Goal: Information Seeking & Learning: Learn about a topic

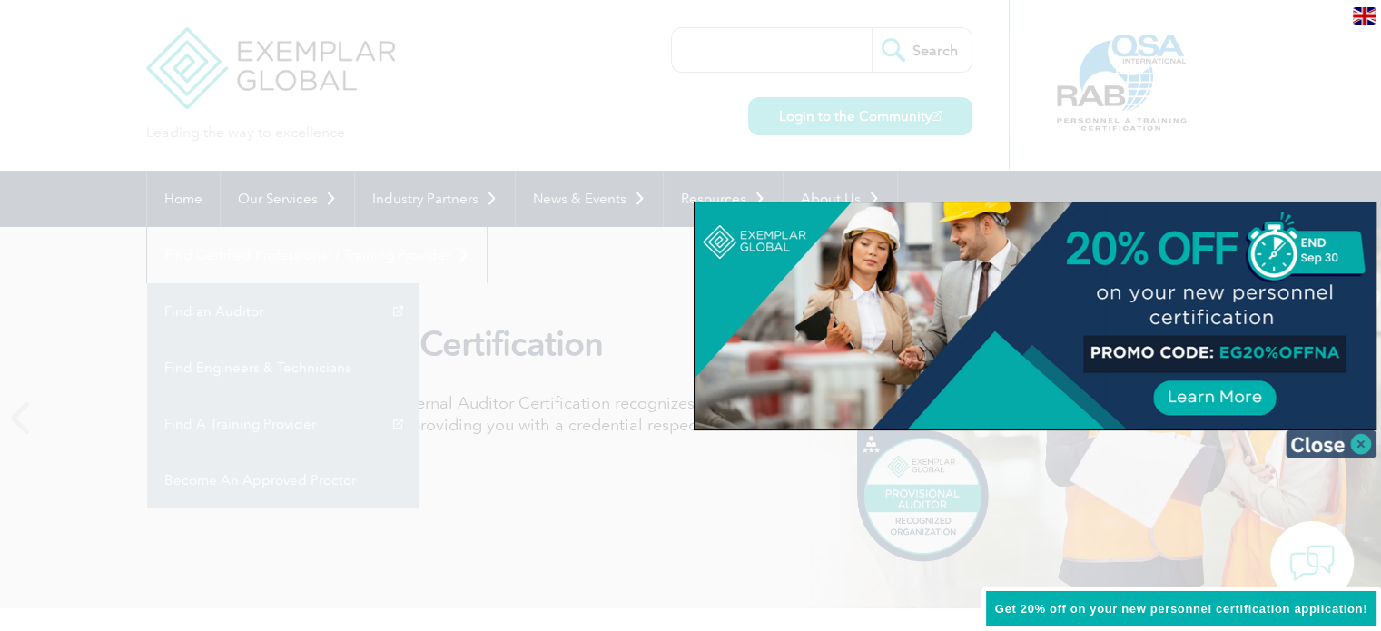
click at [1311, 444] on img at bounding box center [1331, 443] width 91 height 27
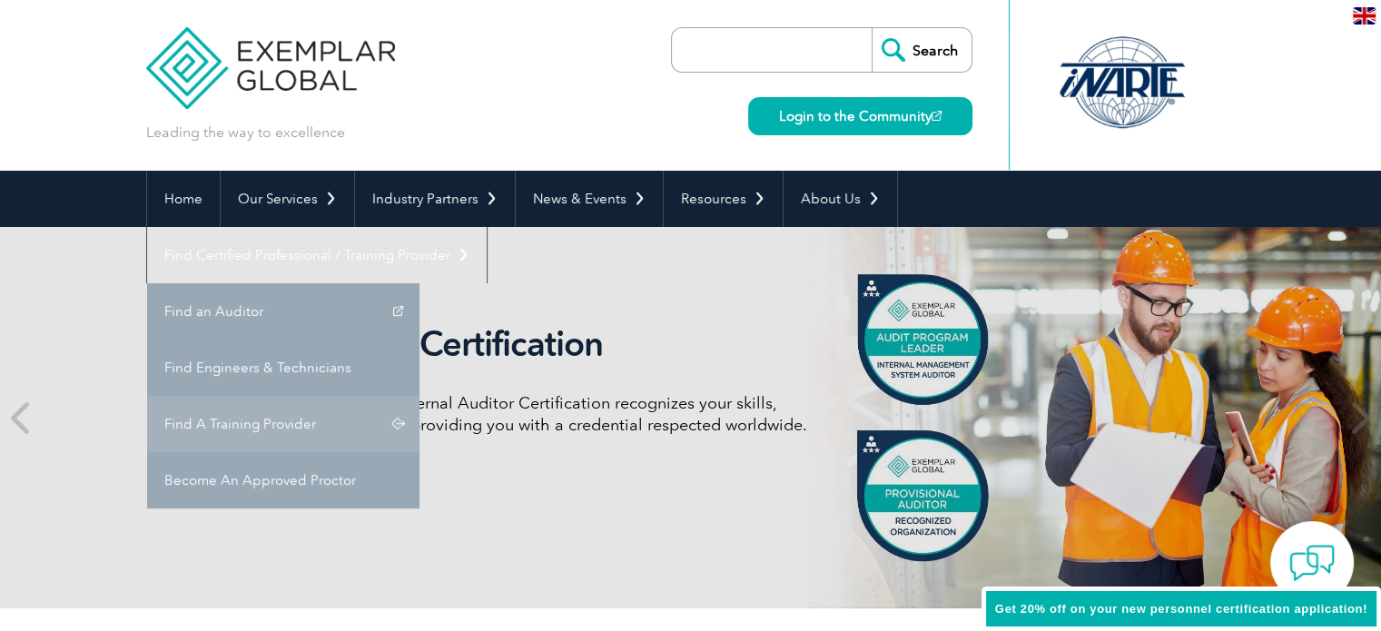
click at [1023, 368] on div "Internal Auditor Certification Discover how our redesigned Internal Auditor Cer…" at bounding box center [690, 417] width 1089 height 381
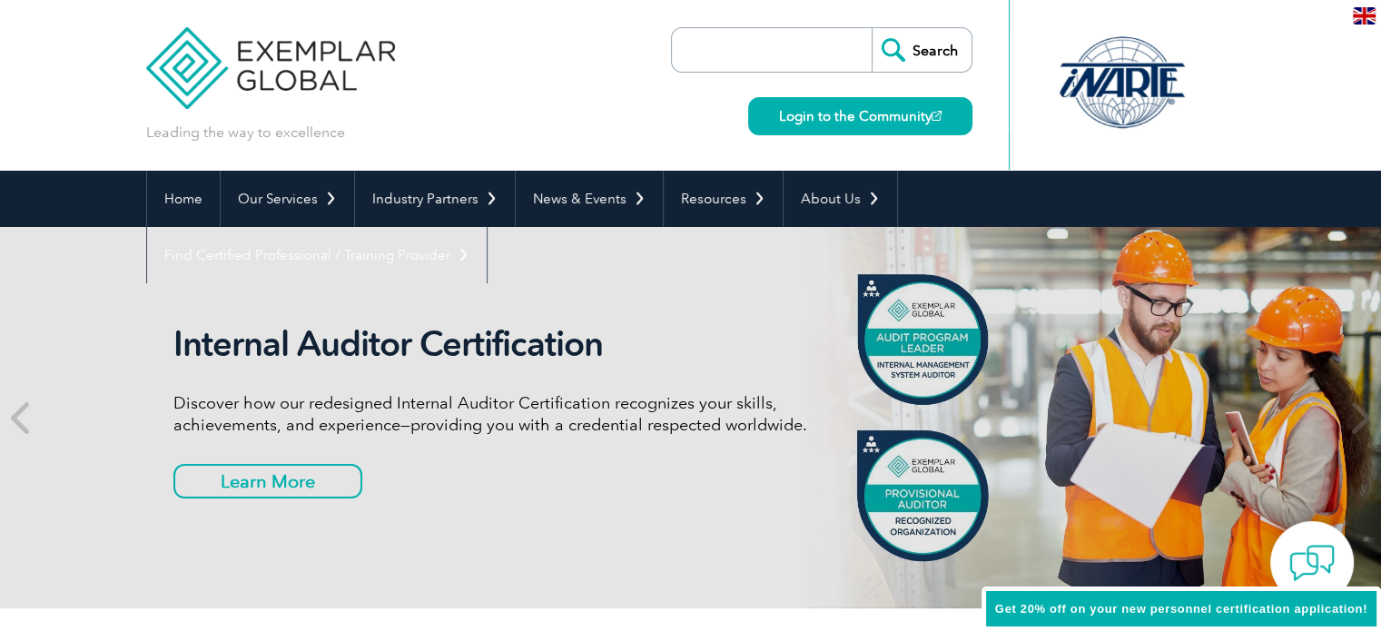
click at [0, 0] on link "Find A Training Provider" at bounding box center [0, 0] width 0 height 0
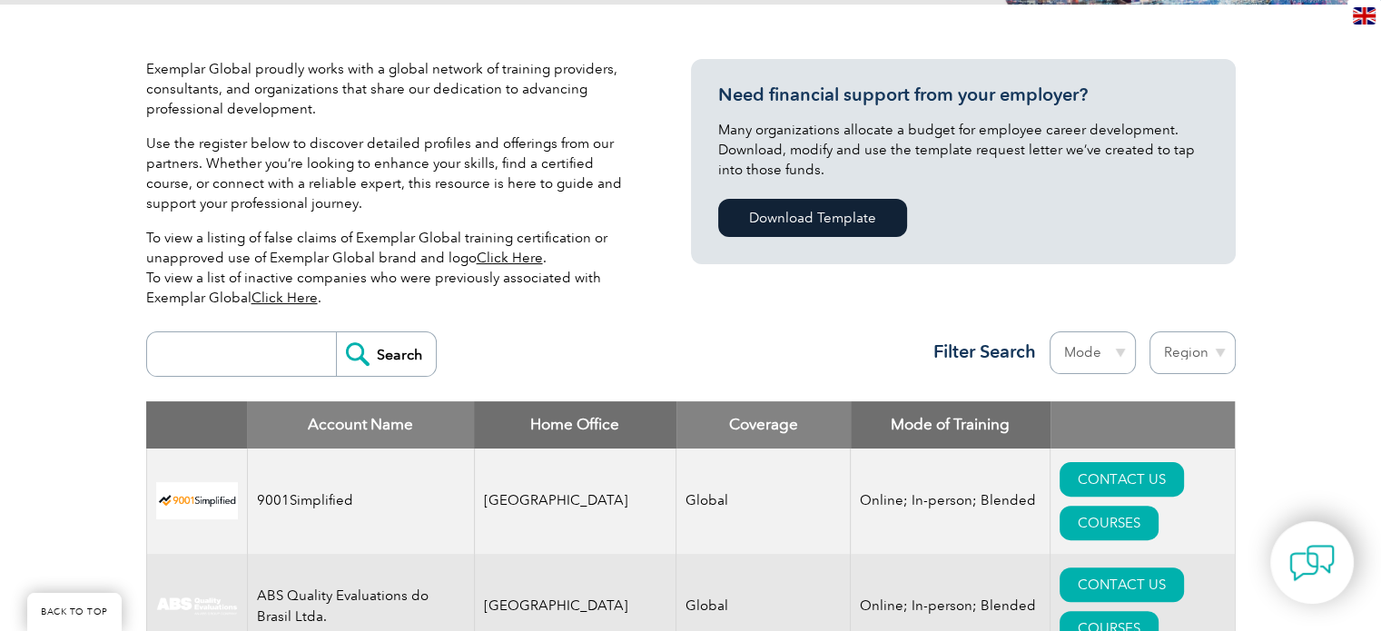
scroll to position [545, 0]
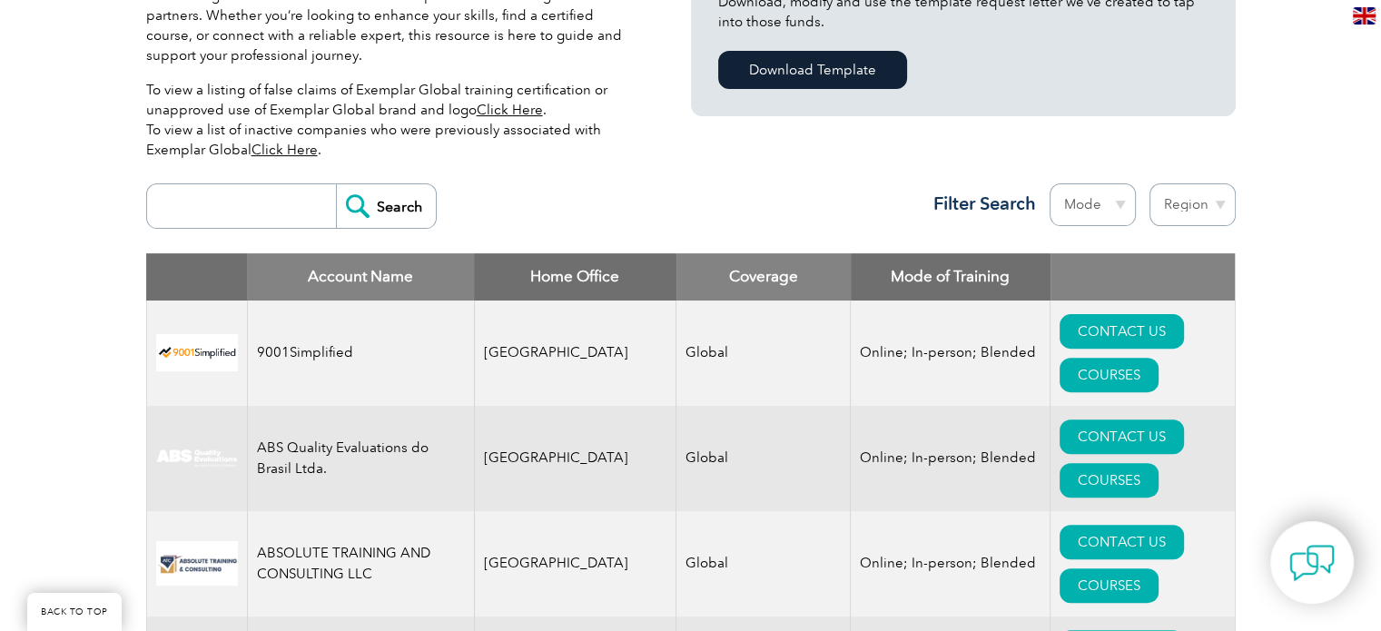
click at [1209, 204] on select "Region Australia Bahrain Bangladesh Brazil Canada Colombia Dominican Republic E…" at bounding box center [1192, 204] width 86 height 43
select select "[GEOGRAPHIC_DATA]"
click at [1149, 183] on select "Region Australia Bahrain Bangladesh Brazil Canada Colombia Dominican Republic E…" at bounding box center [1192, 204] width 86 height 43
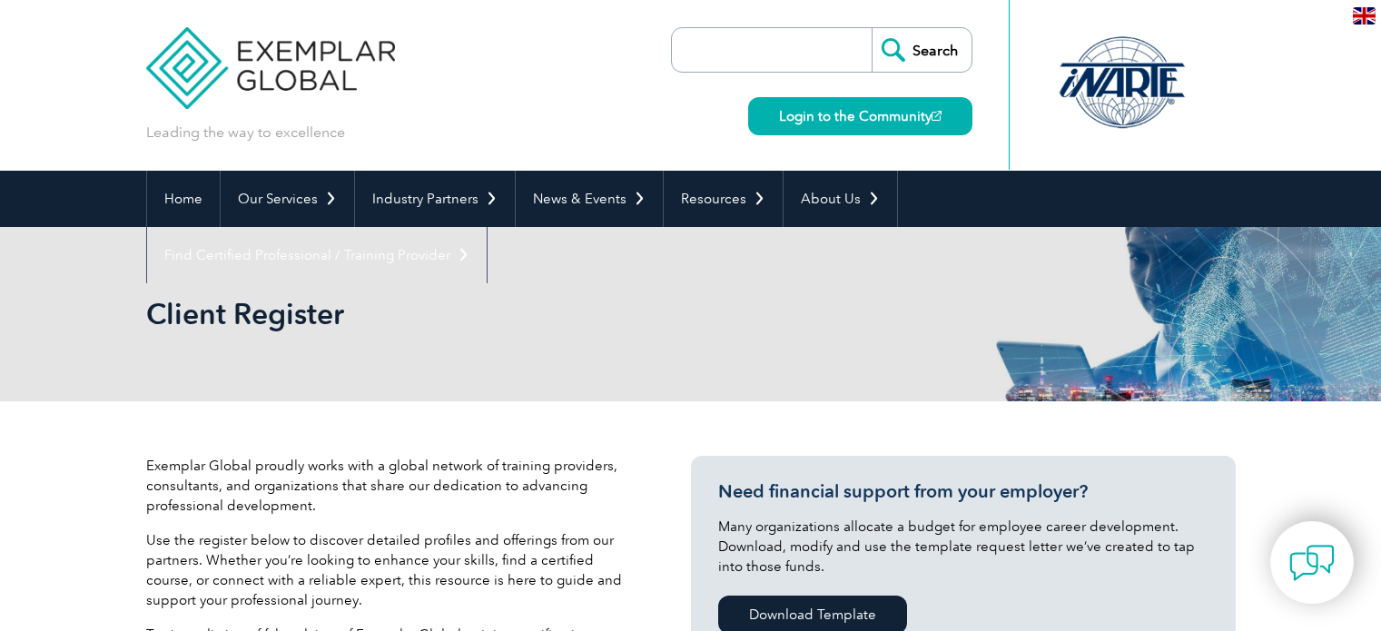
select select "[GEOGRAPHIC_DATA]"
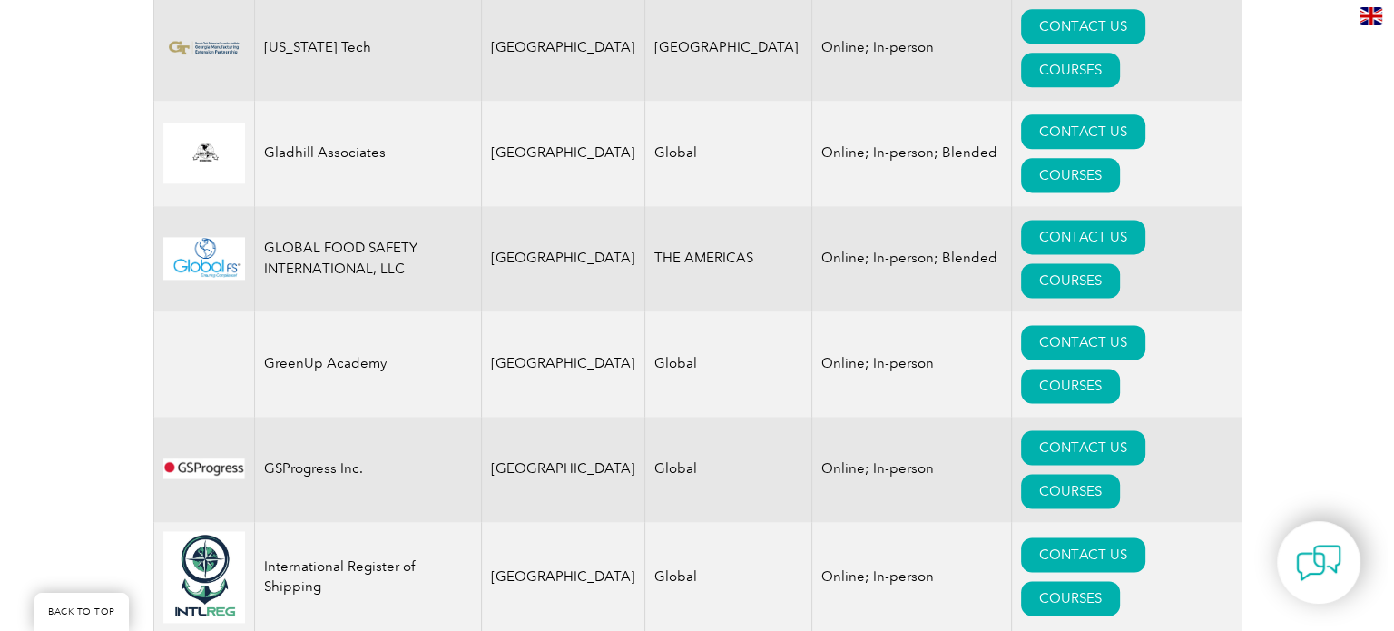
scroll to position [2451, 0]
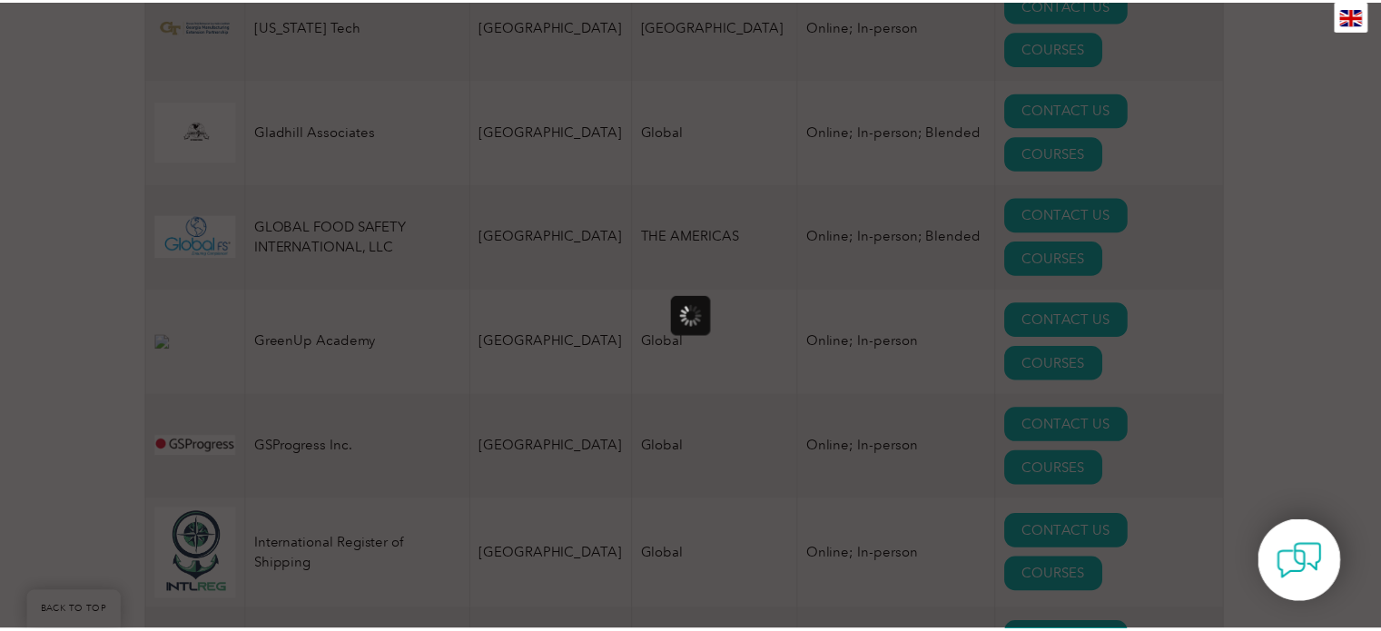
scroll to position [0, 0]
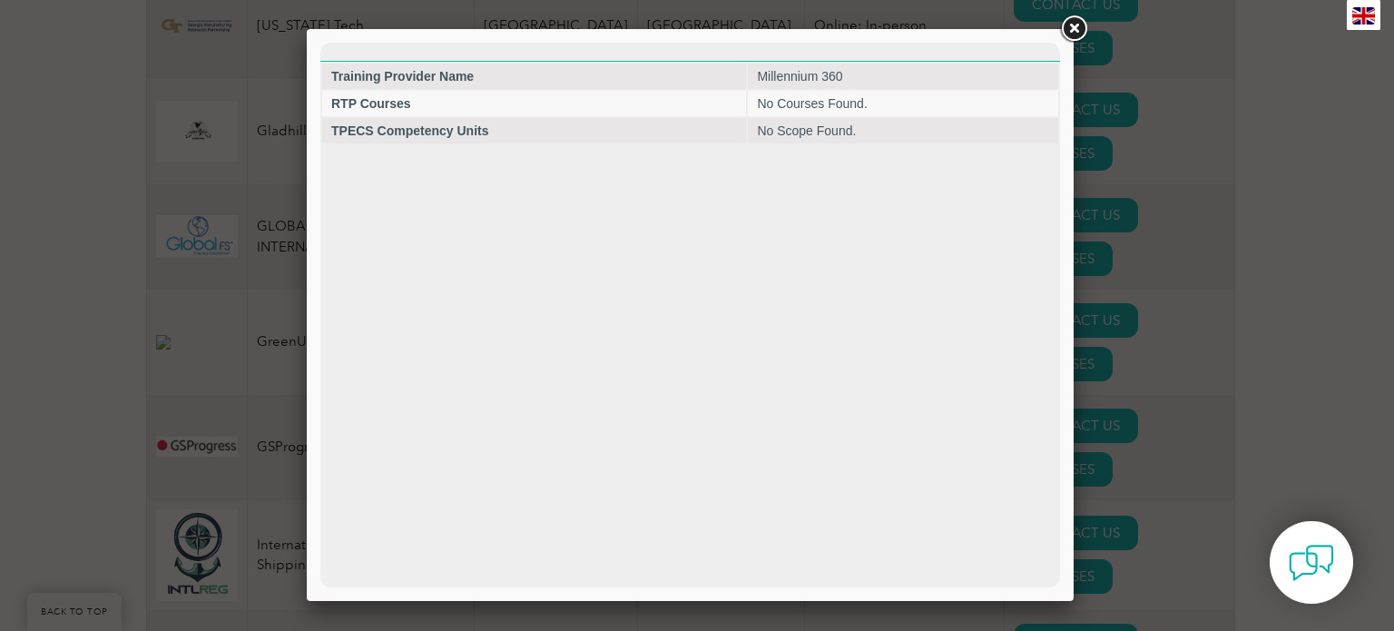
click at [1076, 28] on link at bounding box center [1074, 29] width 33 height 33
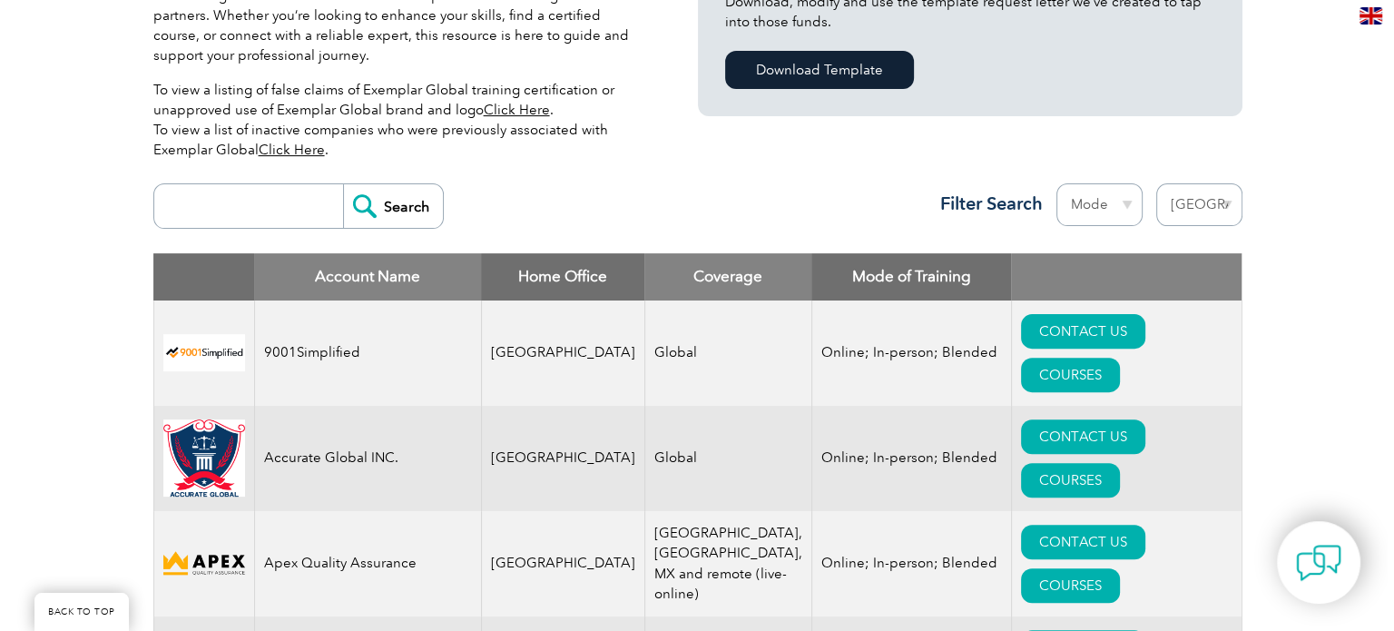
scroll to position [635, 0]
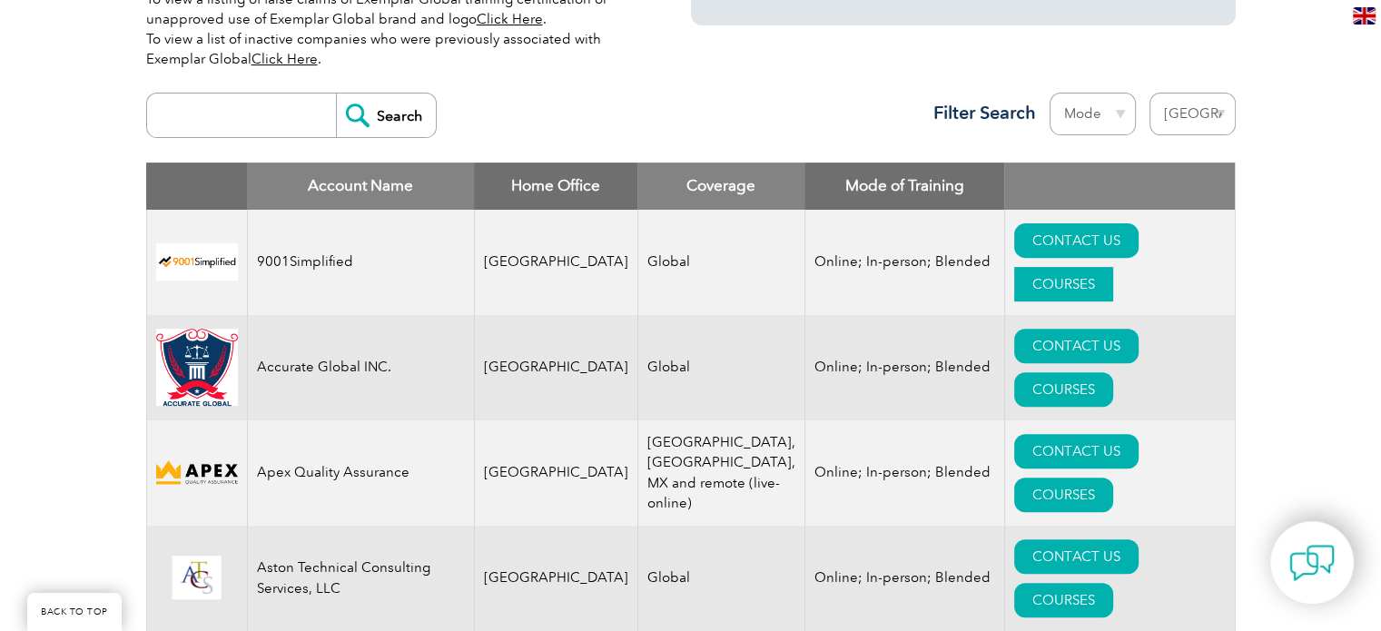
click at [1113, 267] on link "COURSES" at bounding box center [1063, 284] width 99 height 34
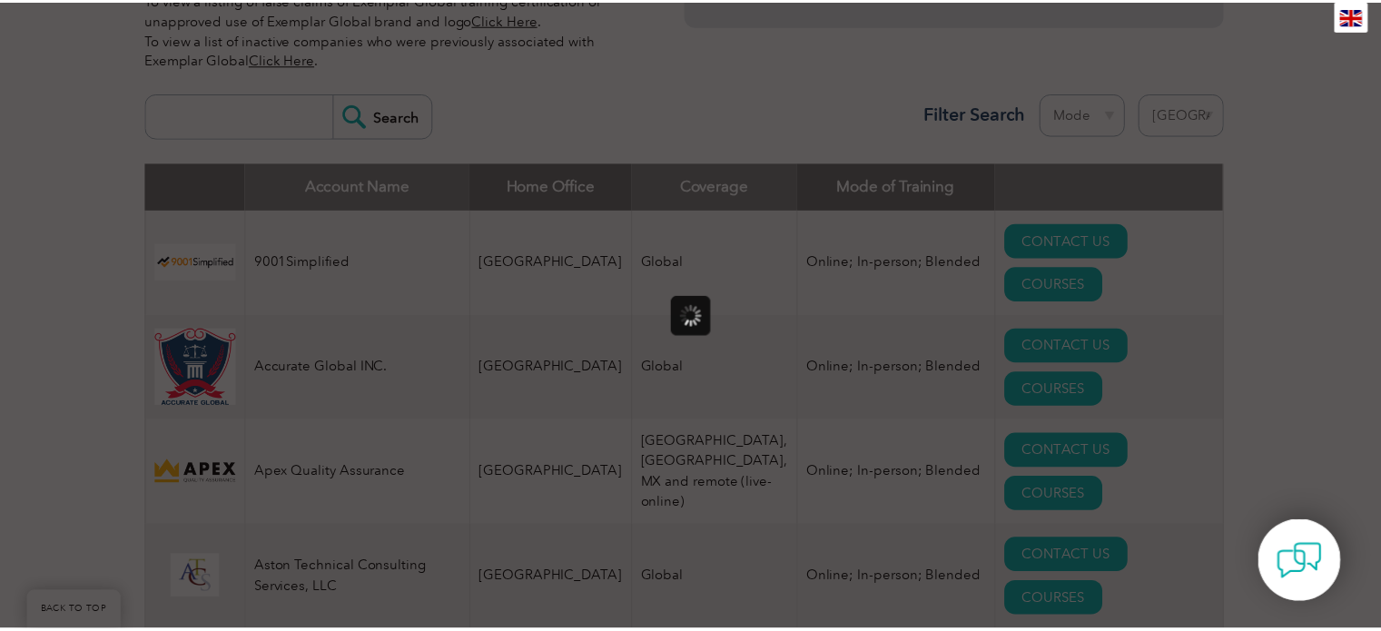
scroll to position [0, 0]
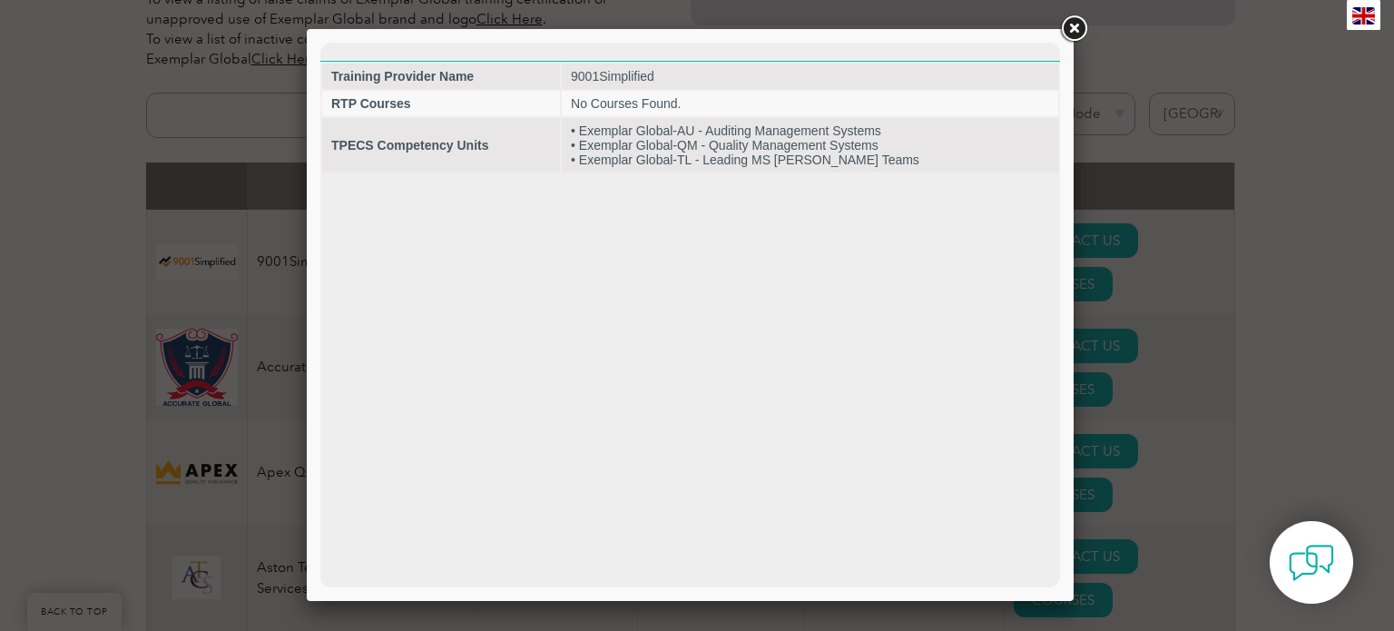
click at [1075, 25] on link at bounding box center [1074, 29] width 33 height 33
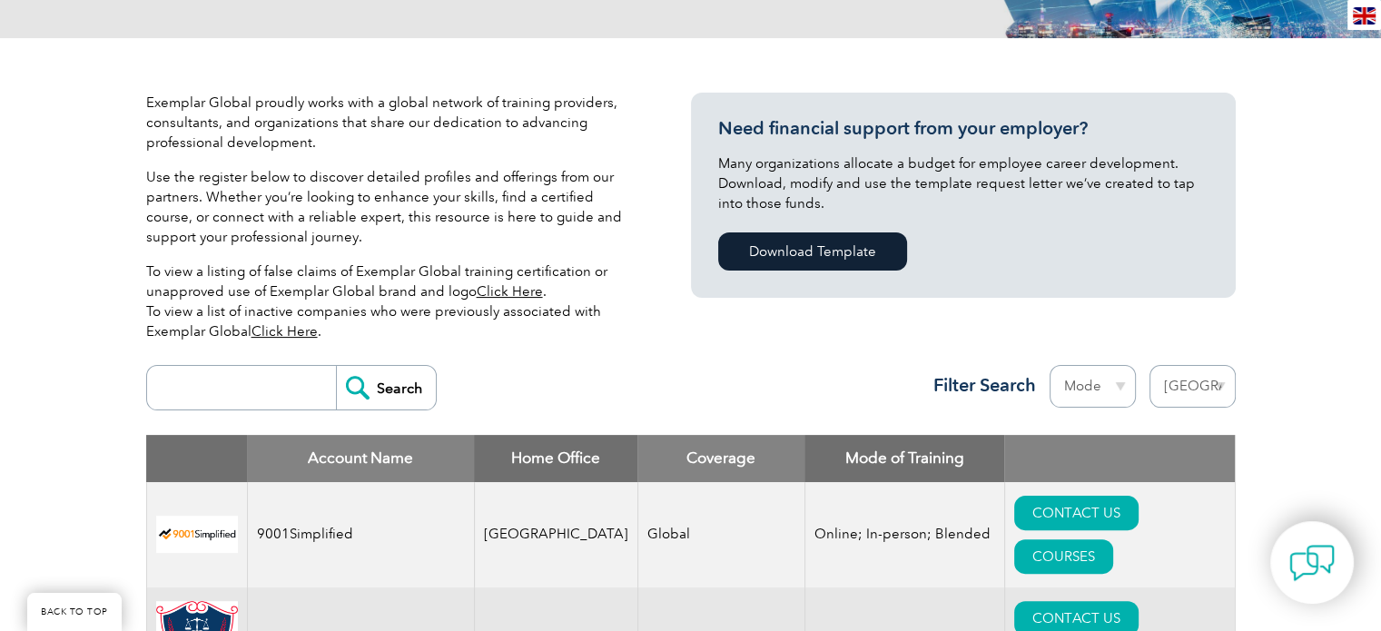
scroll to position [363, 0]
click at [1104, 391] on select "Mode Online In-person Blended" at bounding box center [1092, 386] width 86 height 43
drag, startPoint x: 793, startPoint y: 361, endPoint x: 792, endPoint y: 370, distance: 9.3
click at [792, 369] on div "Search Region [GEOGRAPHIC_DATA] [GEOGRAPHIC_DATA] [GEOGRAPHIC_DATA] [GEOGRAPHIC…" at bounding box center [690, 395] width 1089 height 79
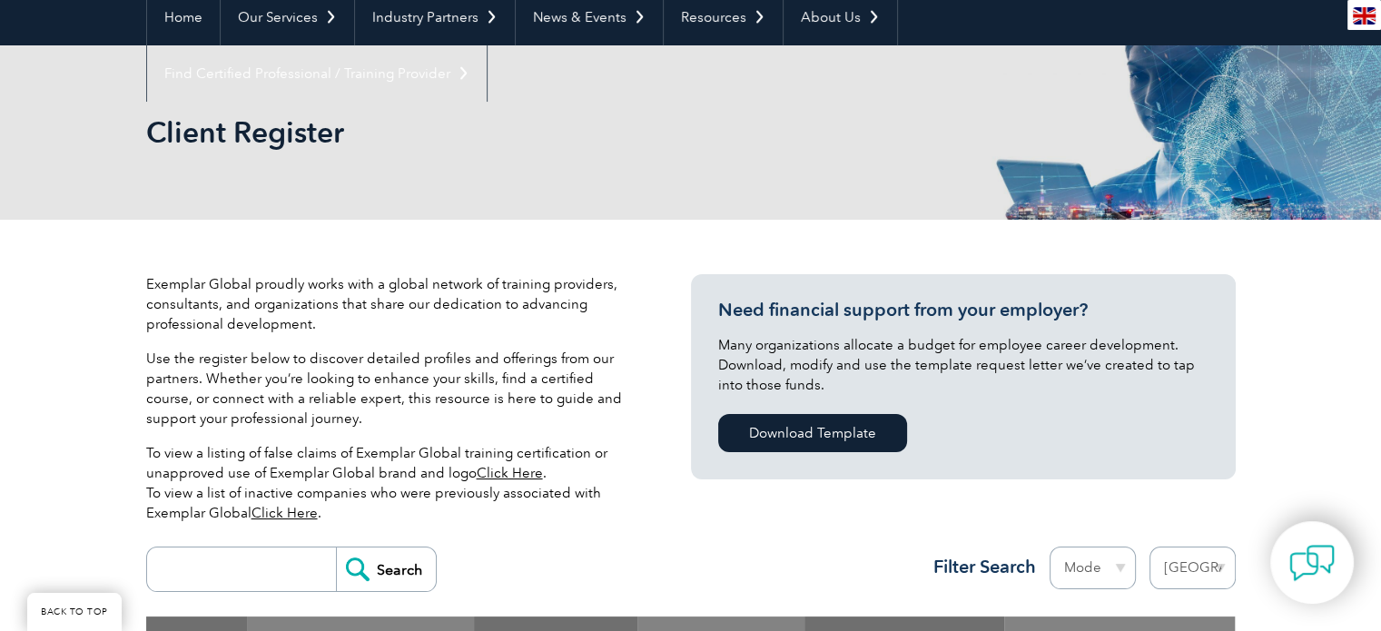
scroll to position [454, 0]
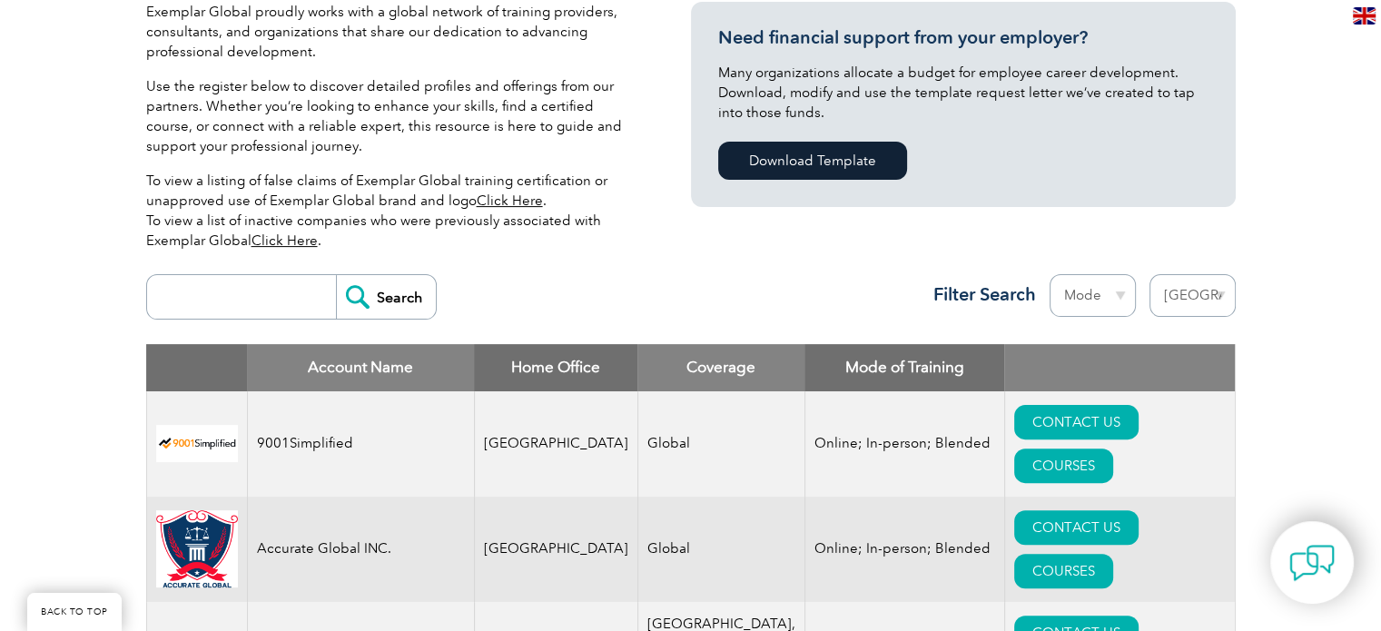
click at [279, 302] on input "search" at bounding box center [246, 297] width 180 height 44
type input "qms"
click at [336, 275] on input "Search" at bounding box center [386, 297] width 100 height 44
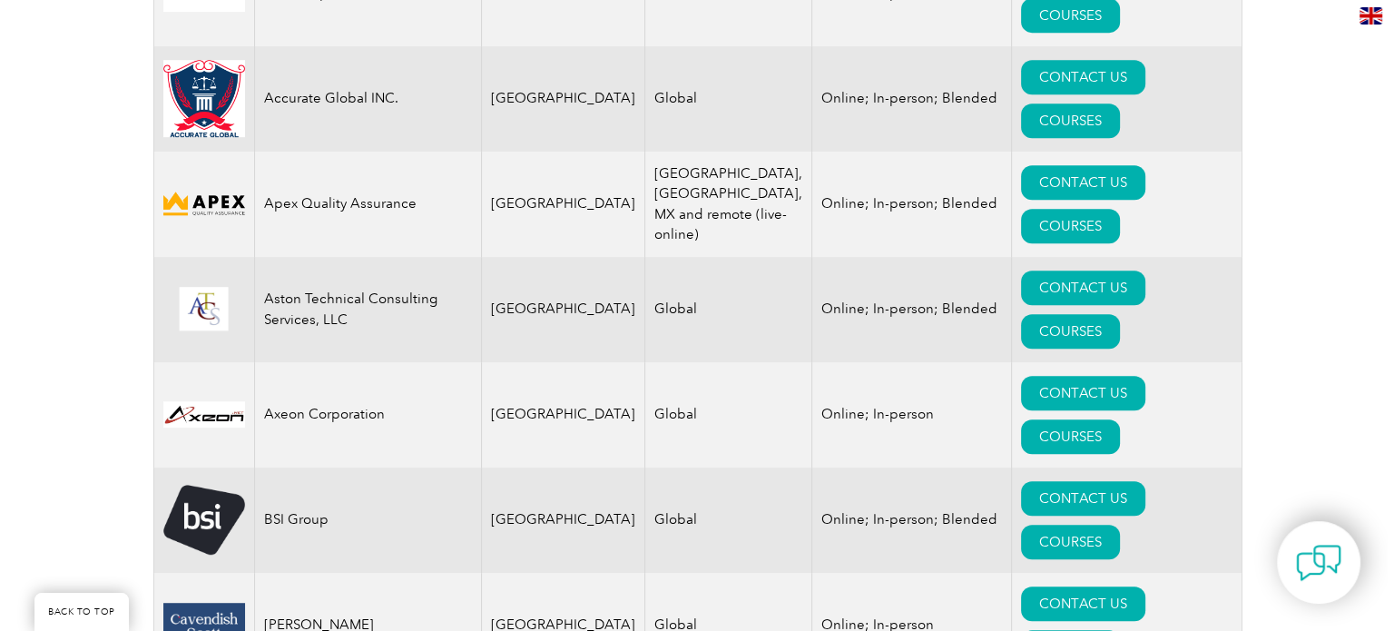
scroll to position [908, 0]
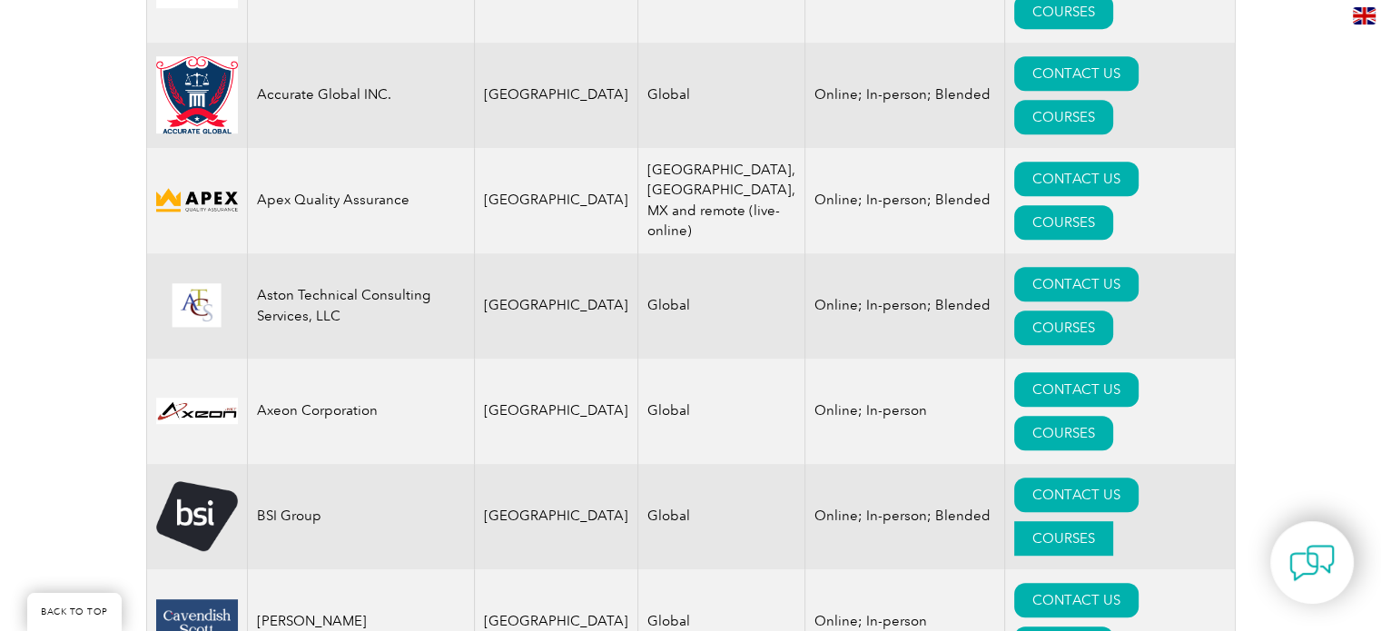
click at [1113, 521] on link "COURSES" at bounding box center [1063, 538] width 99 height 34
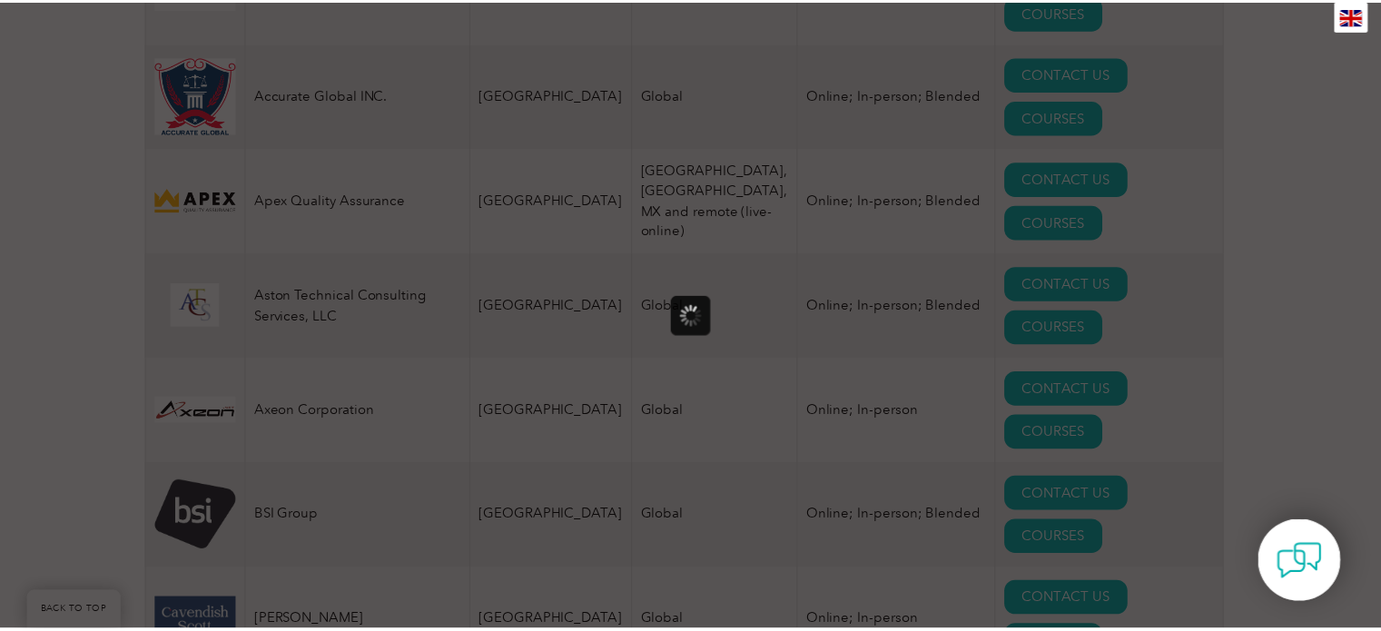
scroll to position [0, 0]
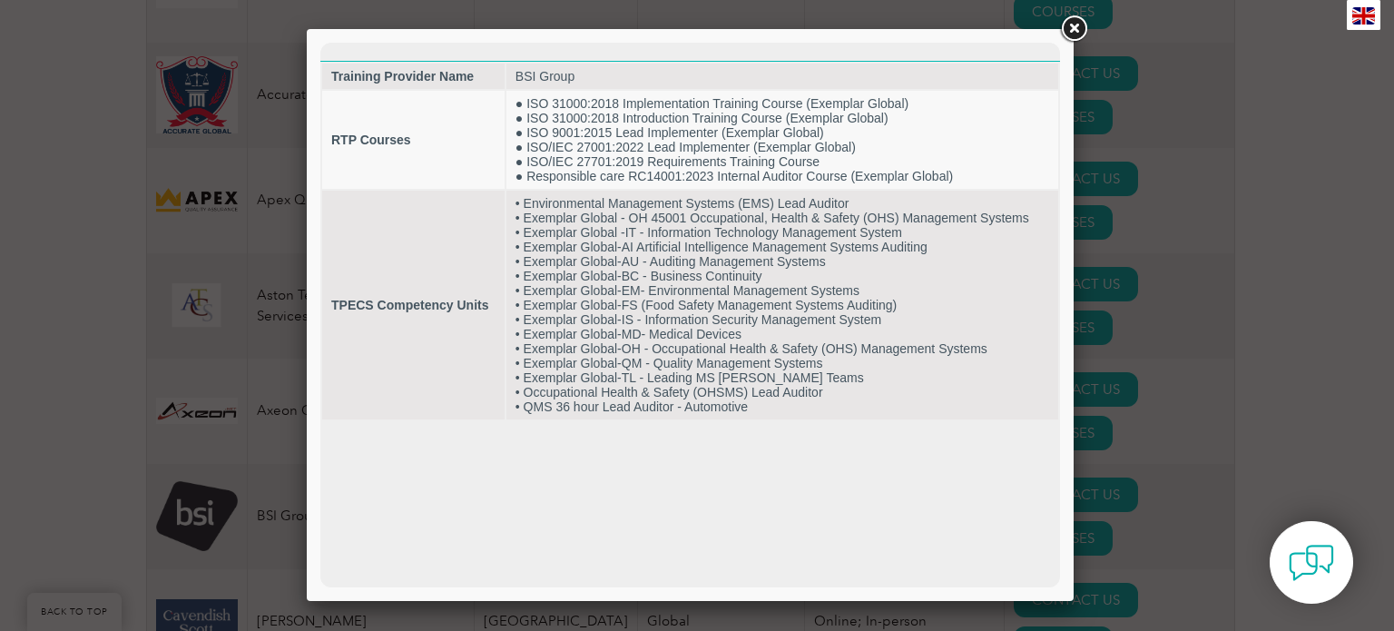
click at [1075, 26] on link at bounding box center [1074, 29] width 33 height 33
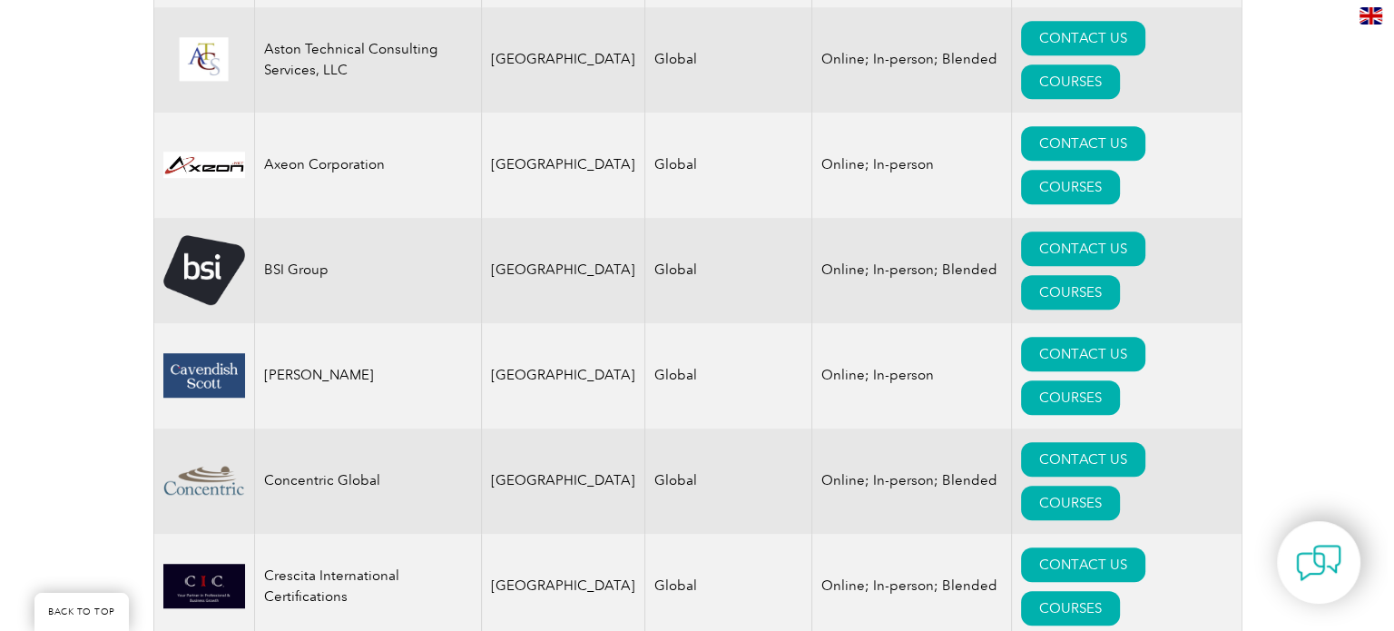
scroll to position [1271, 0]
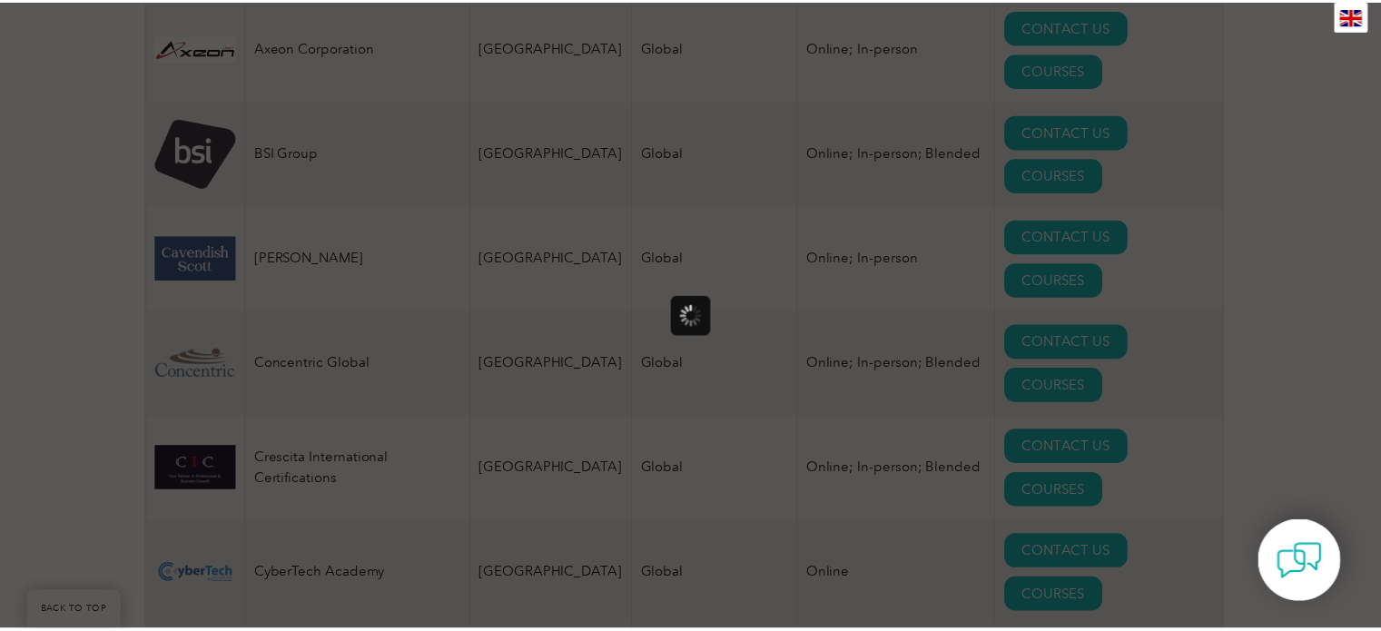
scroll to position [0, 0]
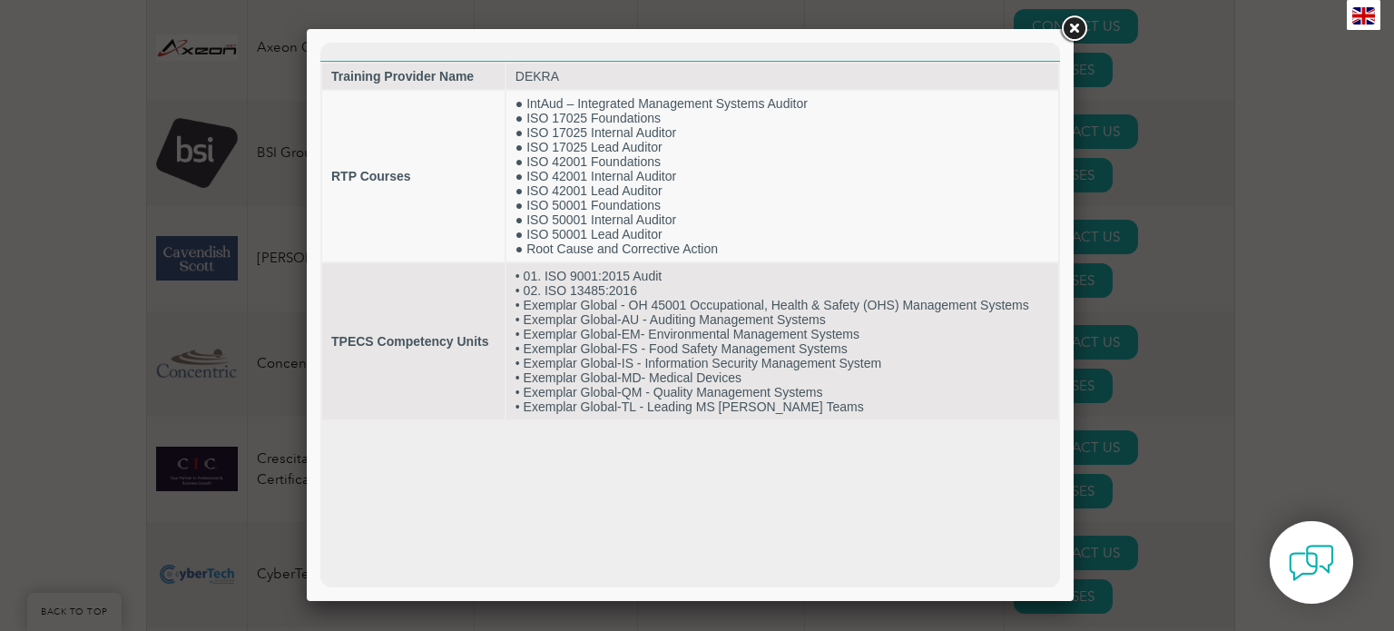
click at [1082, 27] on link at bounding box center [1074, 29] width 33 height 33
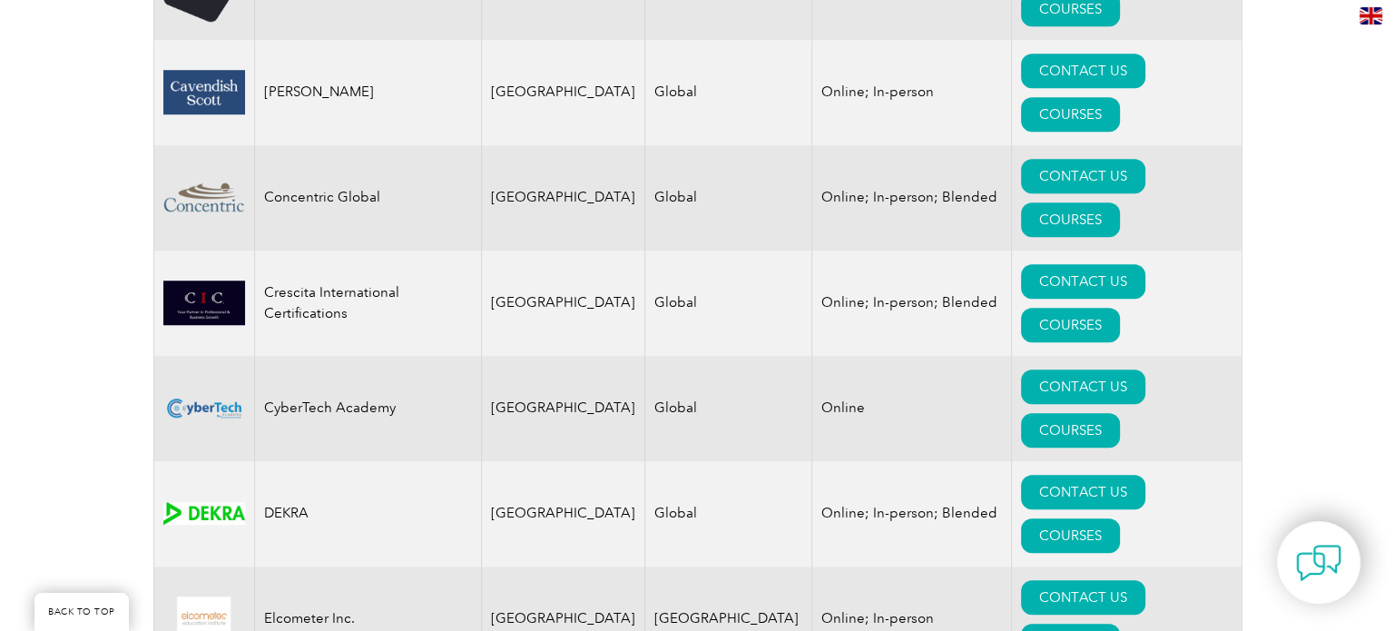
scroll to position [1453, 0]
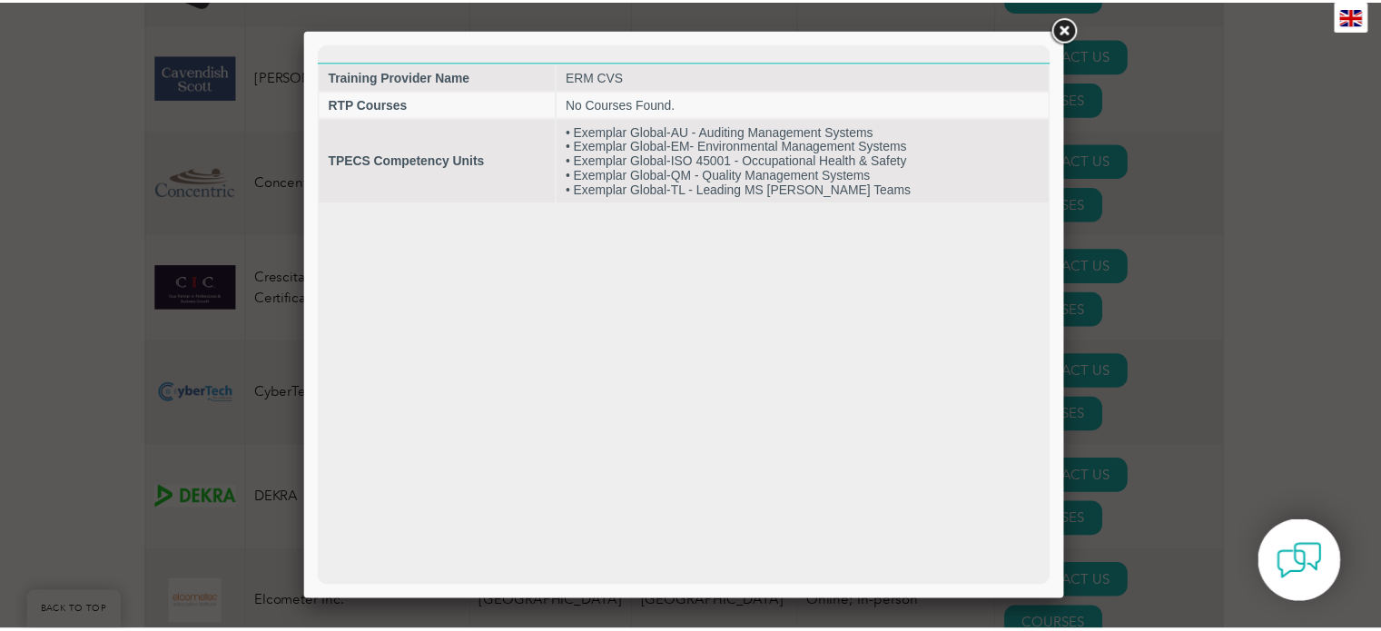
scroll to position [0, 0]
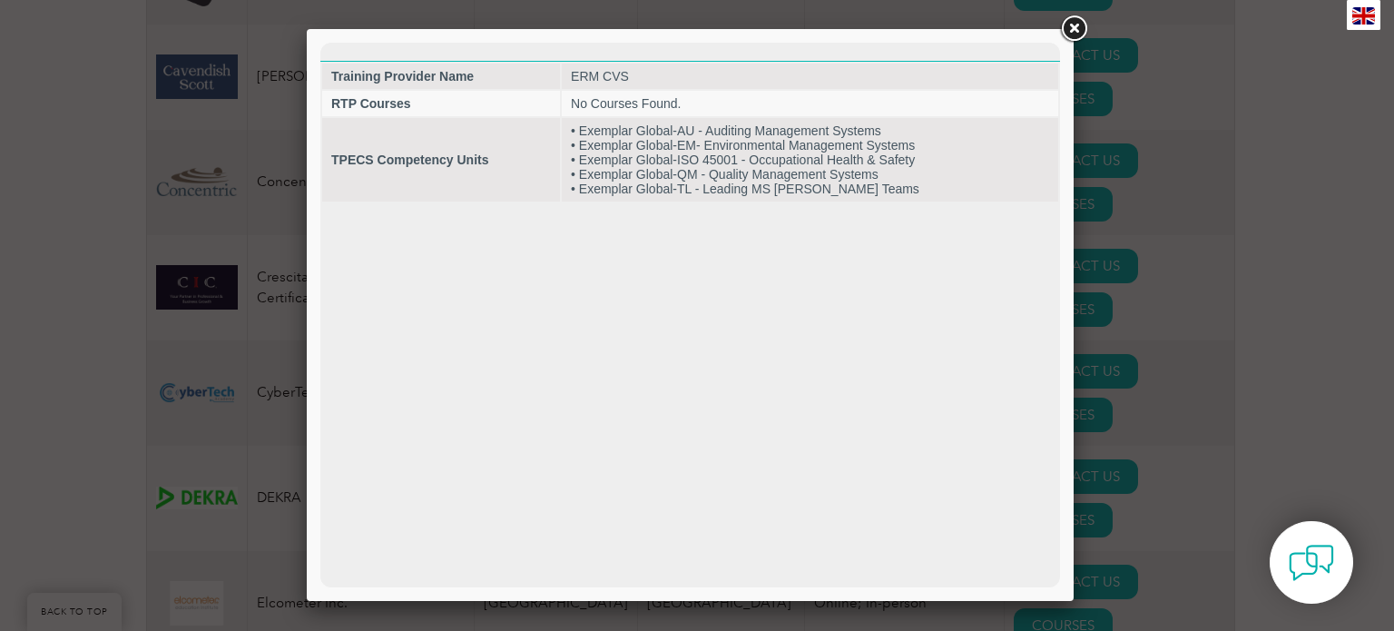
click at [1070, 32] on link at bounding box center [1074, 29] width 33 height 33
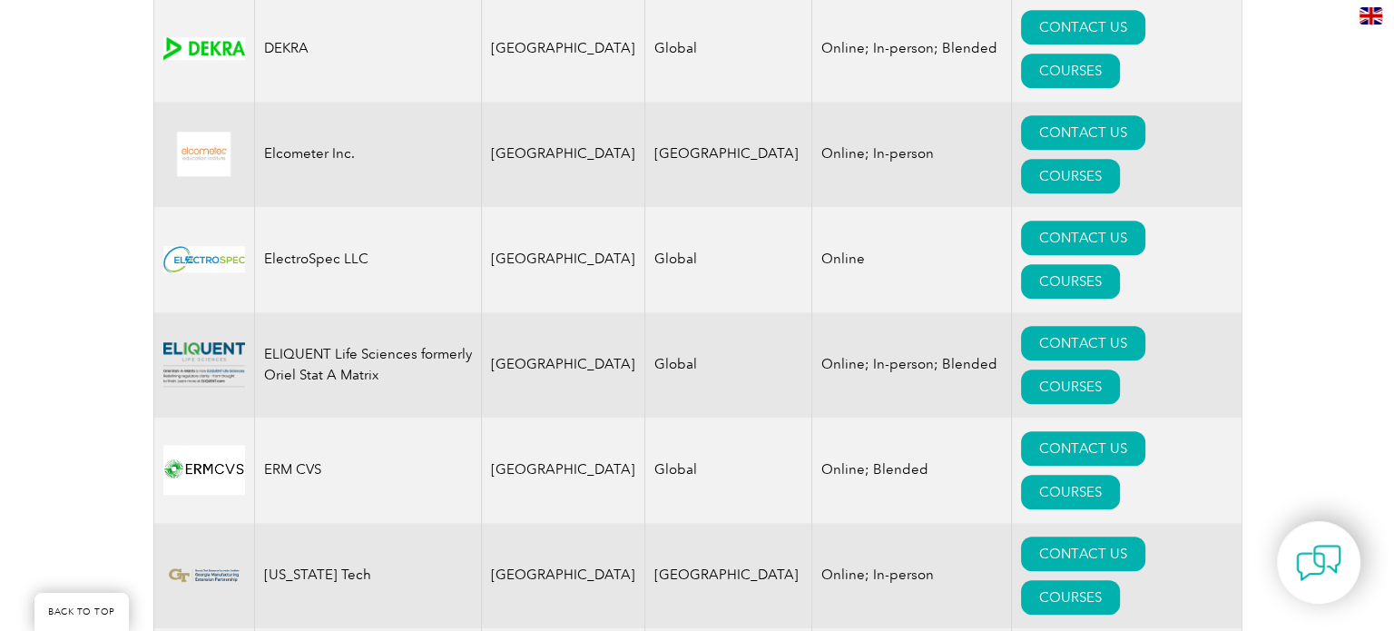
scroll to position [1906, 0]
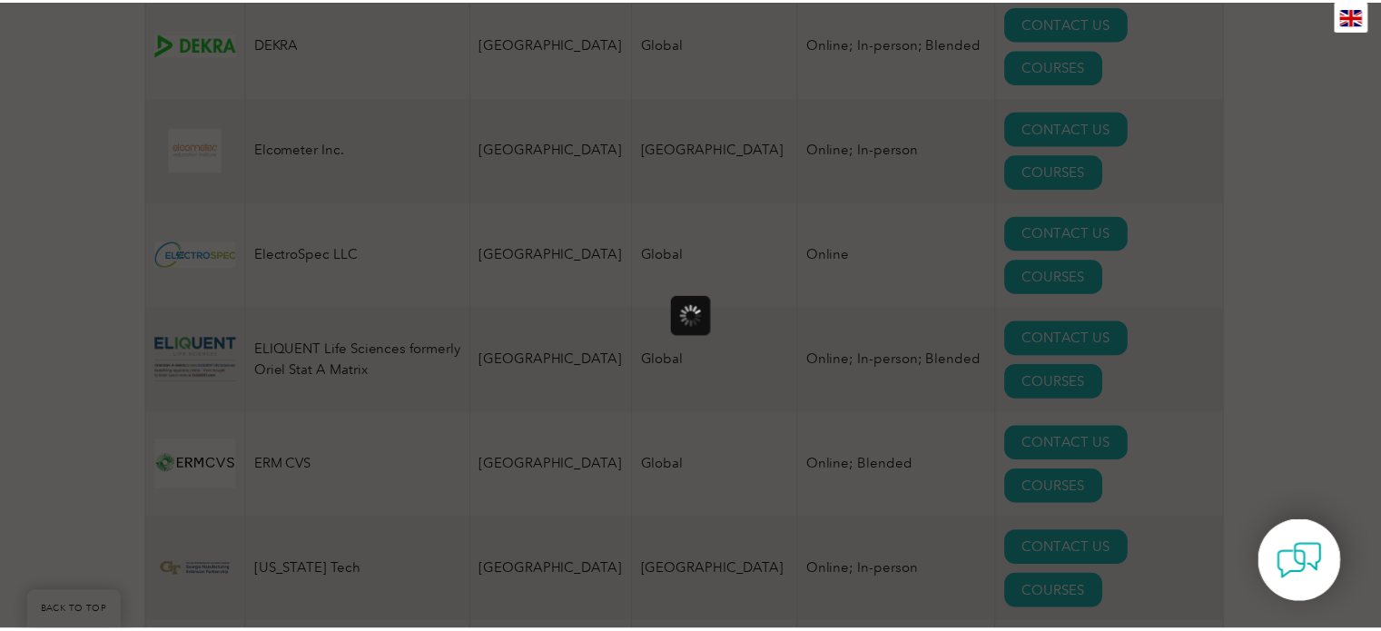
scroll to position [0, 0]
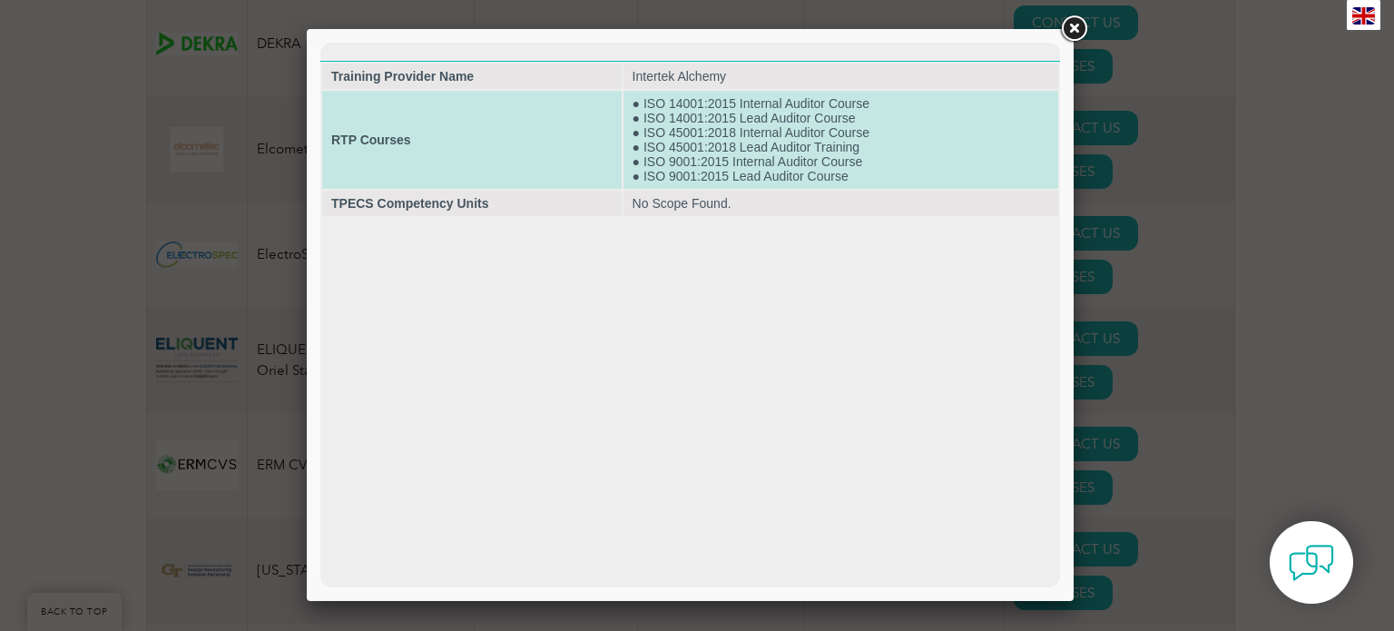
click at [794, 165] on td "● ISO 14001:2015 Internal Auditor Course ● ISO 14001:2015 Lead Auditor Course ●…" at bounding box center [841, 140] width 435 height 98
drag, startPoint x: 642, startPoint y: 162, endPoint x: 872, endPoint y: 163, distance: 230.6
click at [872, 163] on td "● ISO 14001:2015 Internal Auditor Course ● ISO 14001:2015 Lead Auditor Course ●…" at bounding box center [841, 140] width 435 height 98
click at [898, 163] on td "● ISO 14001:2015 Internal Auditor Course ● ISO 14001:2015 Lead Auditor Course ●…" at bounding box center [841, 140] width 435 height 98
click at [832, 170] on td "● ISO 14001:2015 Internal Auditor Course ● ISO 14001:2015 Lead Auditor Course ●…" at bounding box center [841, 140] width 435 height 98
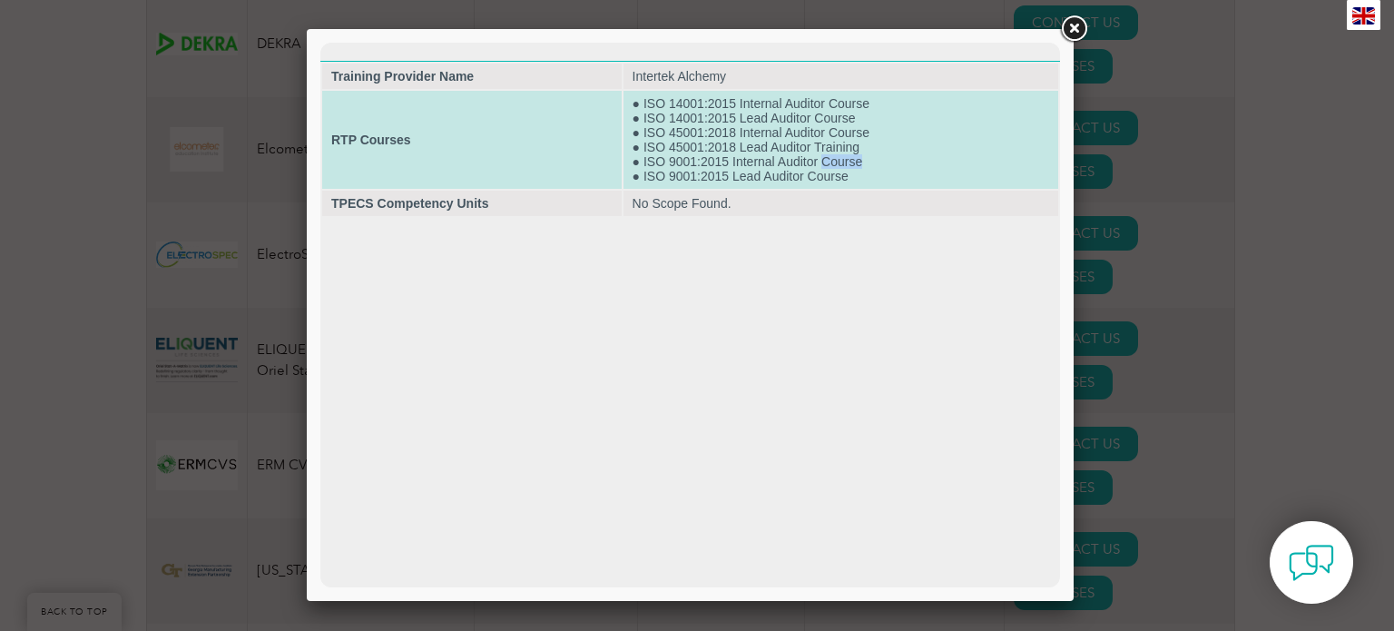
click at [832, 170] on td "● ISO 14001:2015 Internal Auditor Course ● ISO 14001:2015 Lead Auditor Course ●…" at bounding box center [841, 140] width 435 height 98
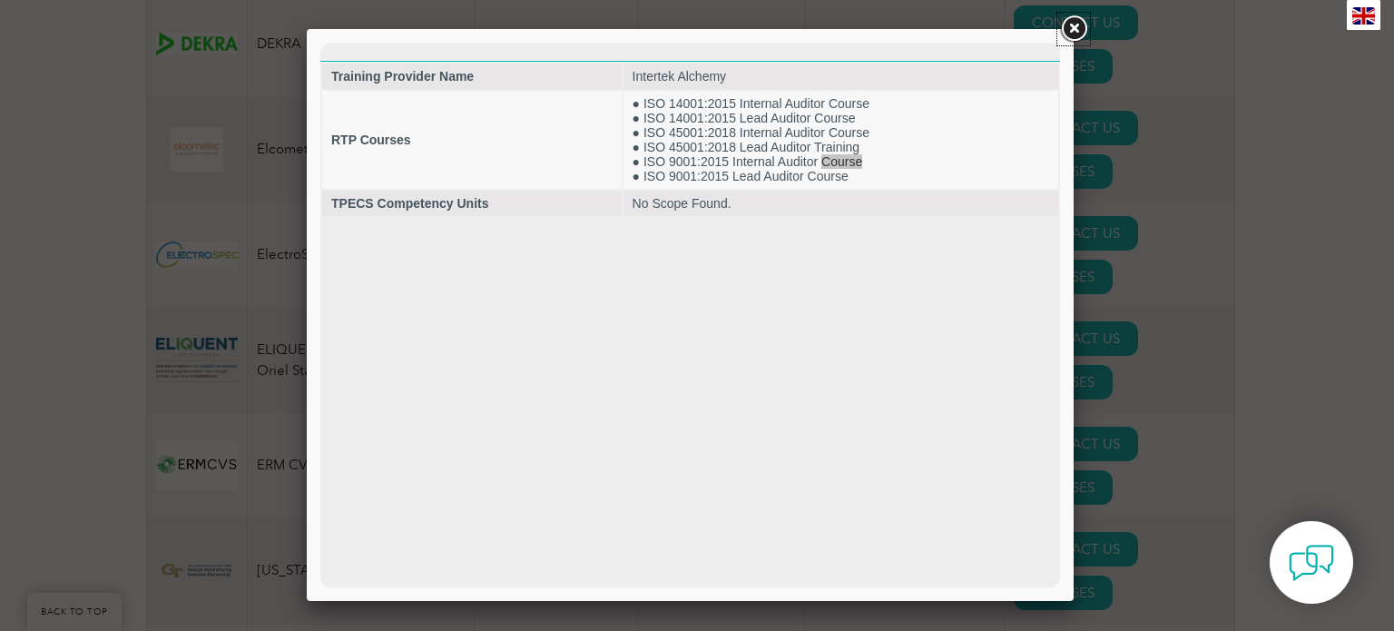
drag, startPoint x: 1071, startPoint y: 23, endPoint x: 1071, endPoint y: 61, distance: 38.1
click at [1071, 25] on link at bounding box center [1074, 29] width 33 height 33
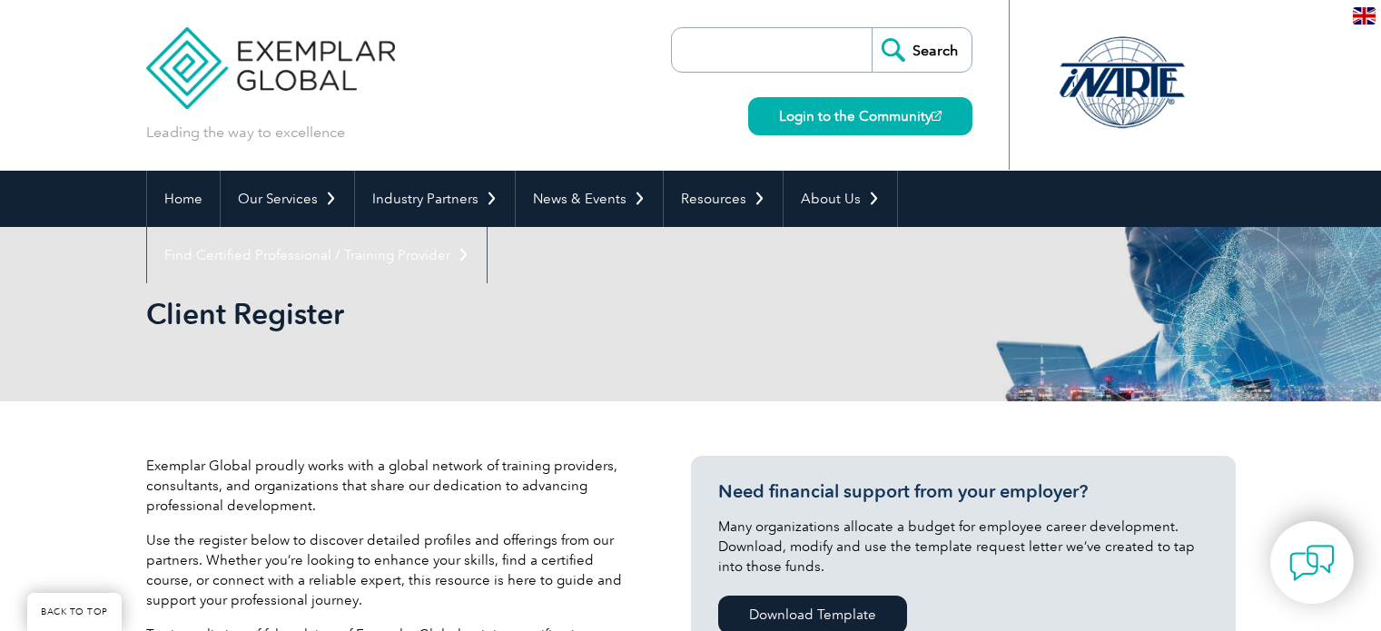
scroll to position [696, 0]
